Goal: Information Seeking & Learning: Learn about a topic

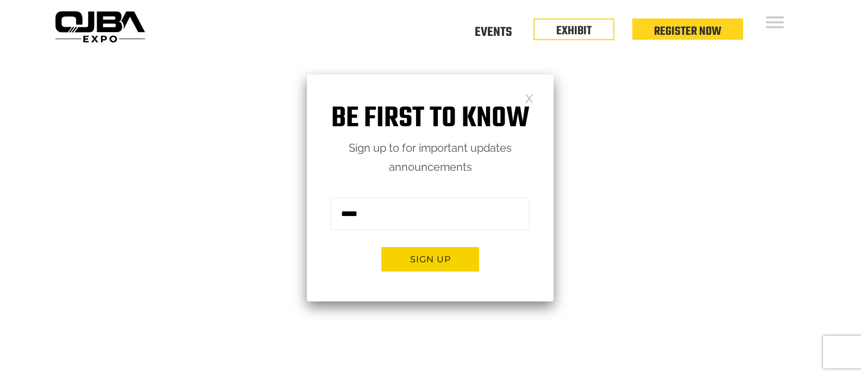
click at [527, 99] on link at bounding box center [529, 97] width 9 height 9
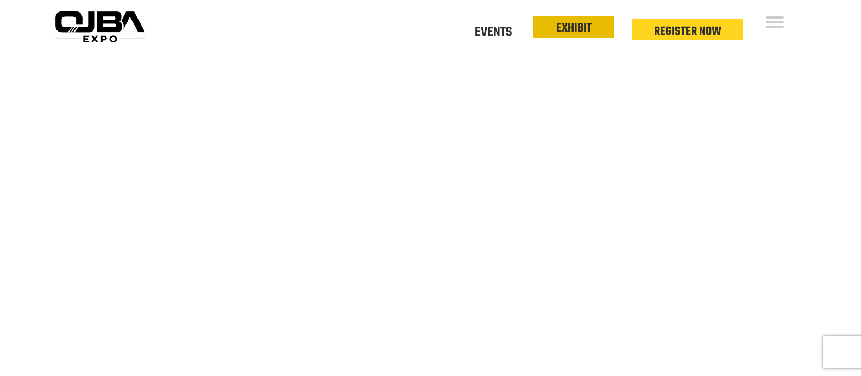
click at [565, 36] on link "EXHIBIT" at bounding box center [574, 28] width 35 height 18
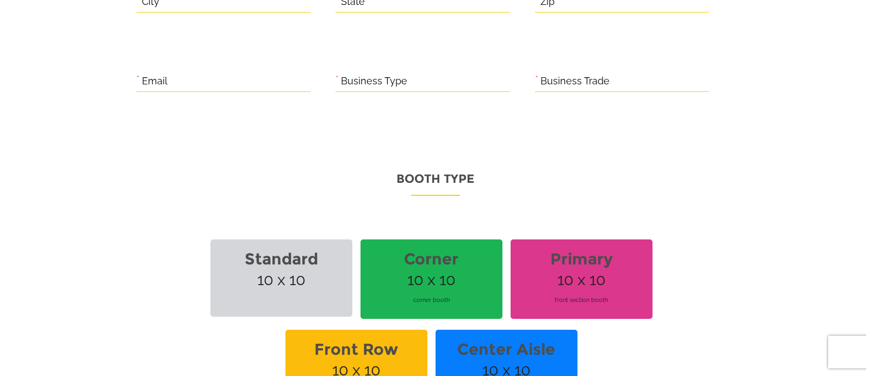
scroll to position [870, 0]
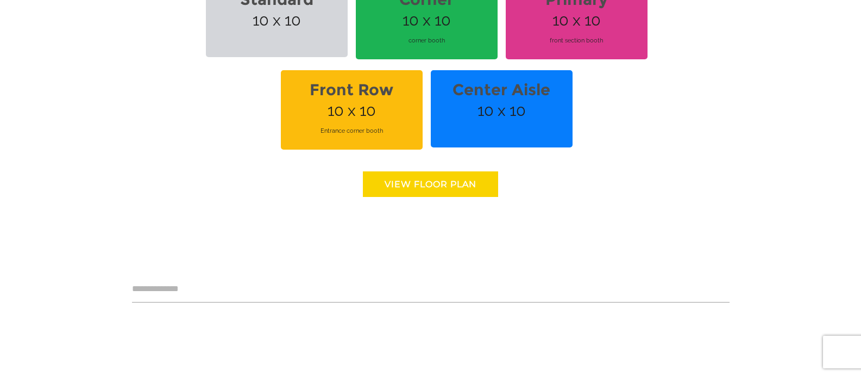
click at [445, 185] on link "View floor Plan" at bounding box center [430, 184] width 135 height 26
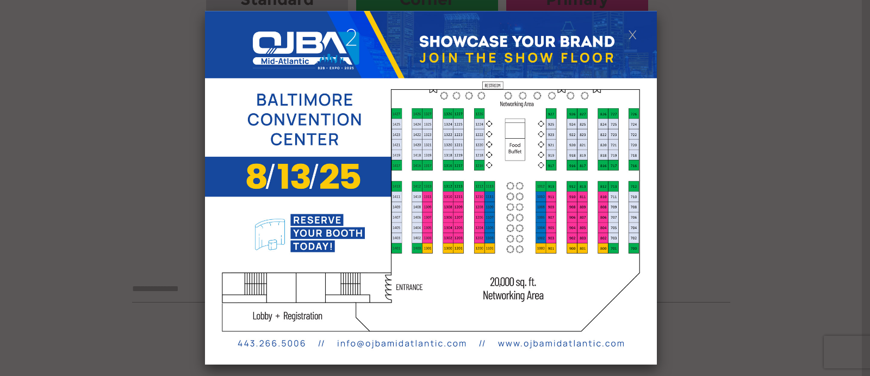
click at [631, 34] on link at bounding box center [632, 33] width 9 height 9
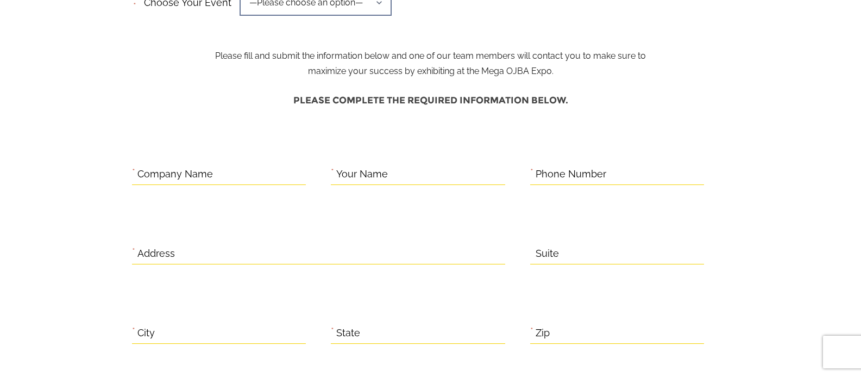
scroll to position [0, 0]
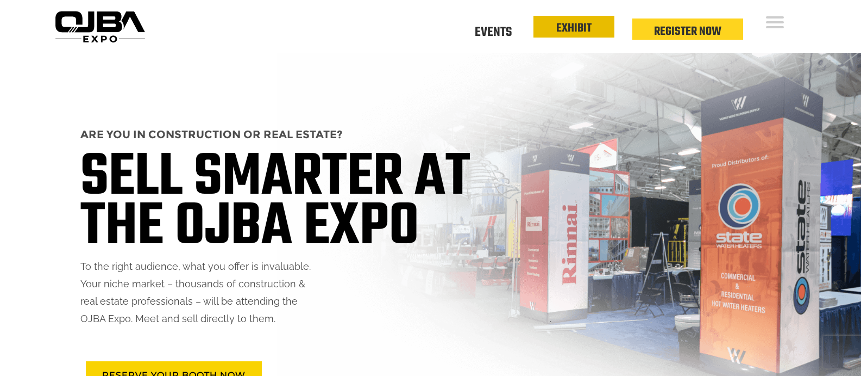
click at [559, 26] on link "EXHIBIT" at bounding box center [574, 28] width 35 height 18
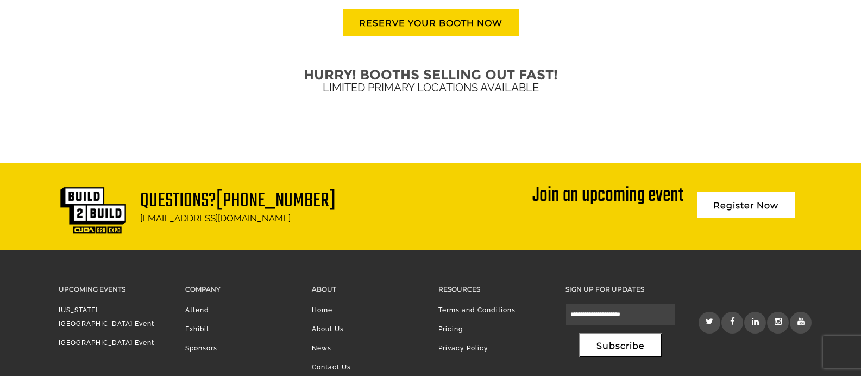
scroll to position [2754, 0]
